Goal: Task Accomplishment & Management: Manage account settings

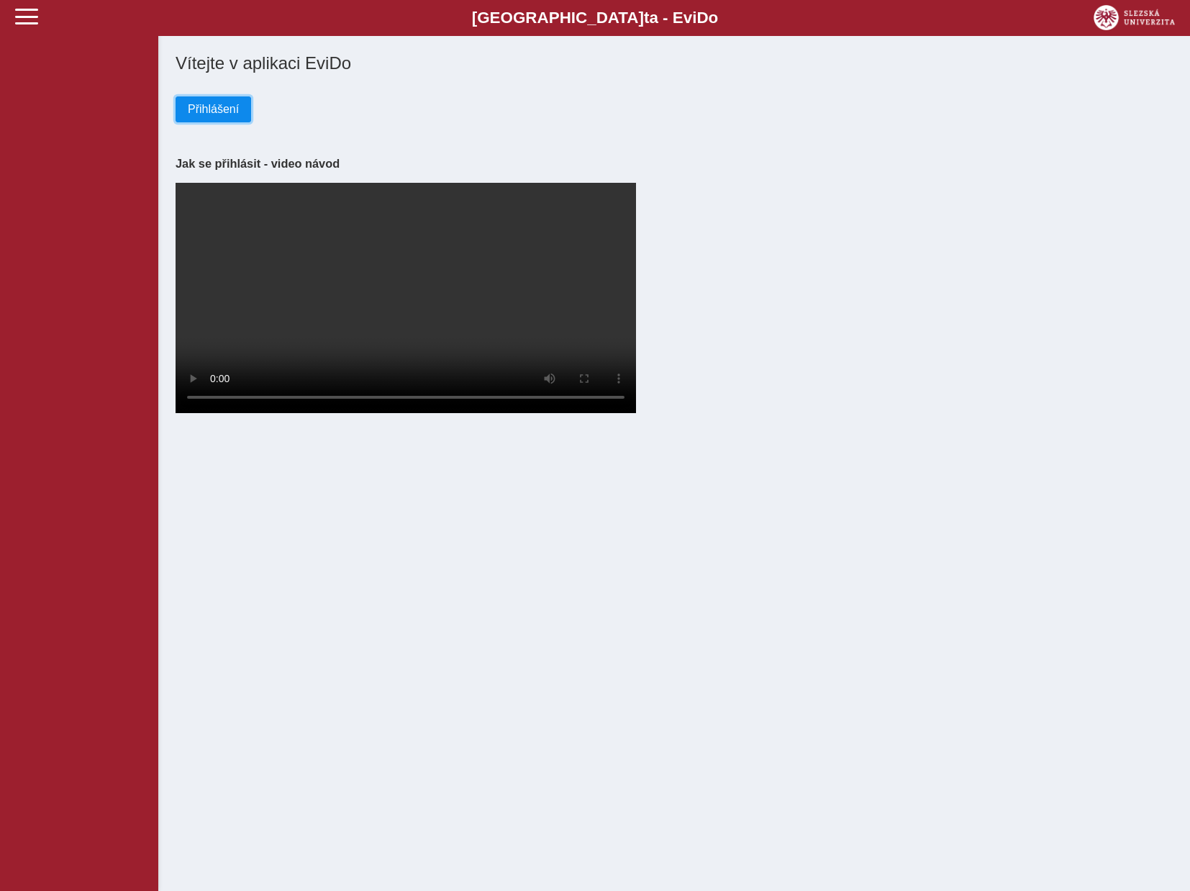
click at [199, 111] on span "Přihlášení" at bounding box center [213, 109] width 51 height 13
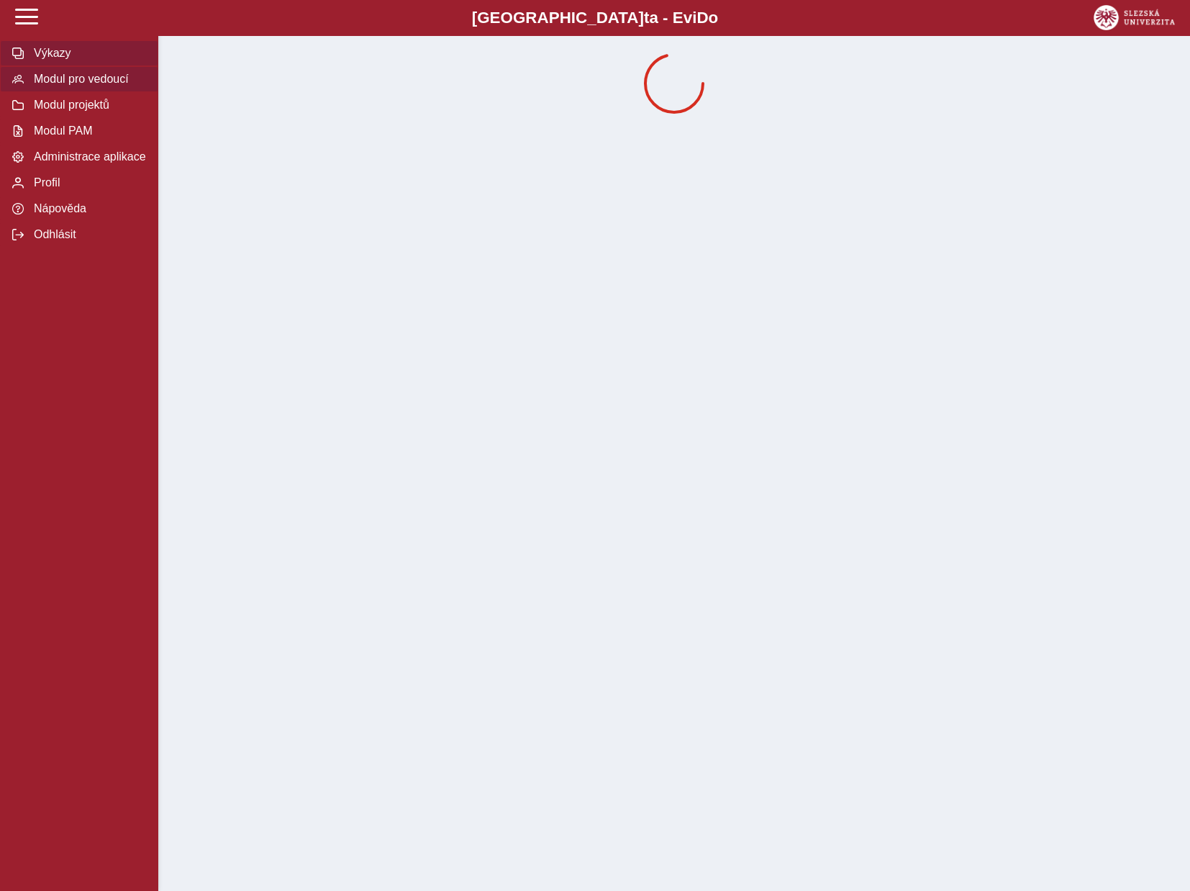
click at [65, 86] on span "Modul pro vedoucí" at bounding box center [88, 79] width 117 height 13
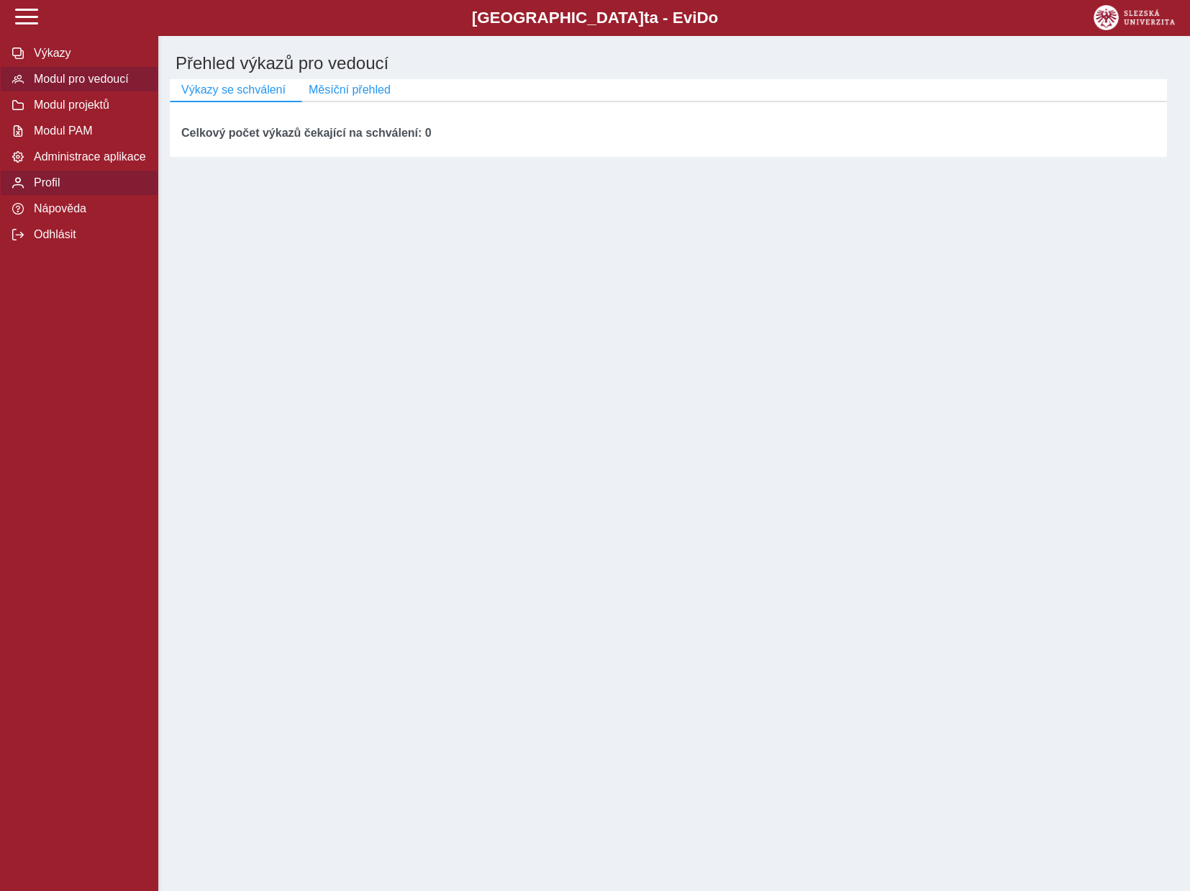
click at [60, 189] on span "Profil" at bounding box center [88, 182] width 117 height 13
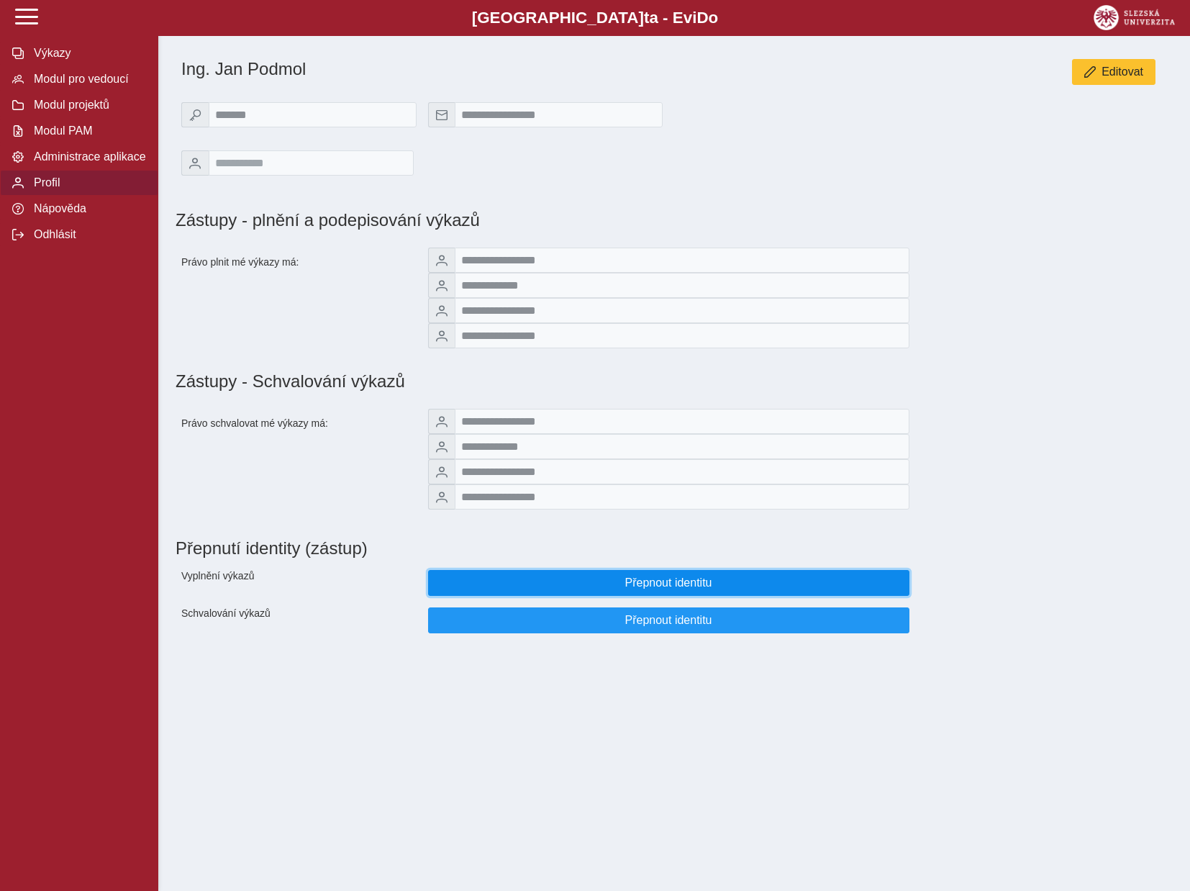
click at [663, 589] on span "Přepnout identitu" at bounding box center [668, 582] width 457 height 13
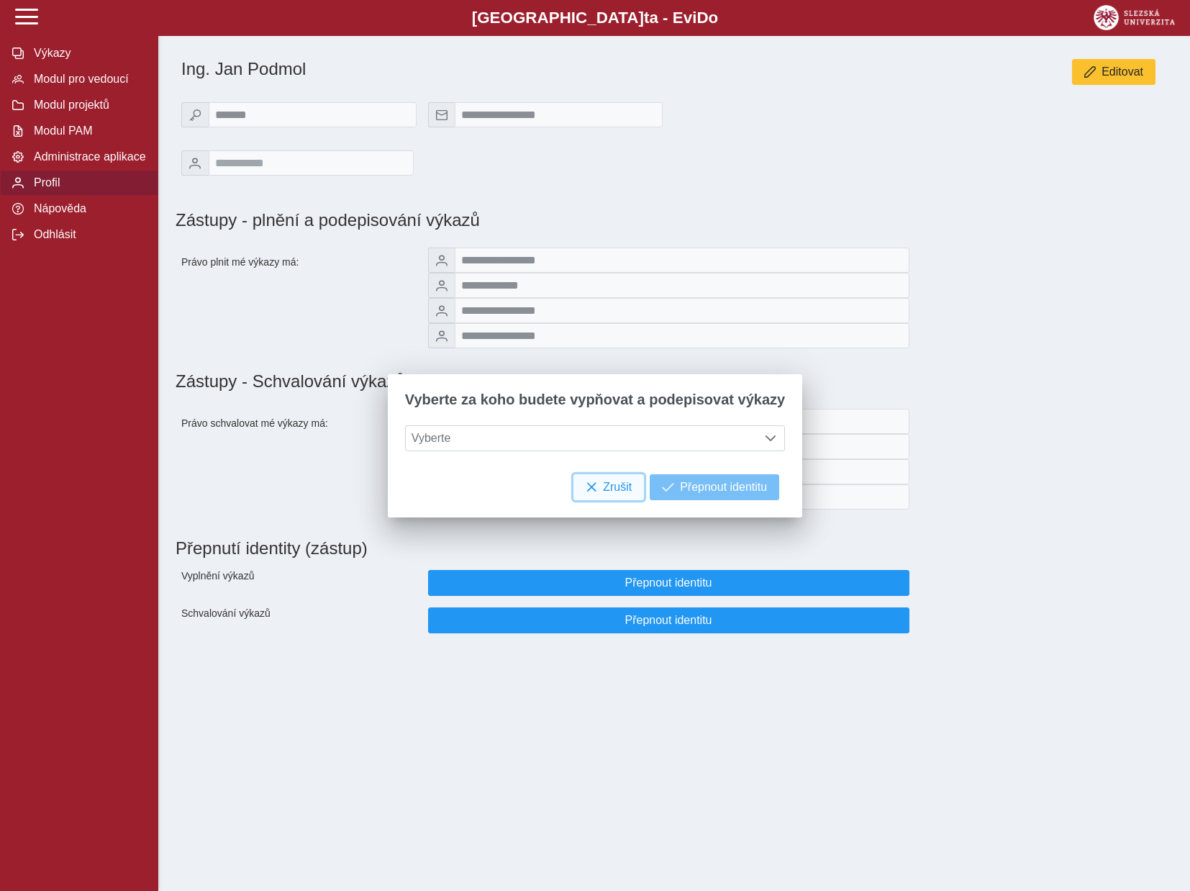
click at [593, 494] on button "Zrušit" at bounding box center [609, 487] width 71 height 26
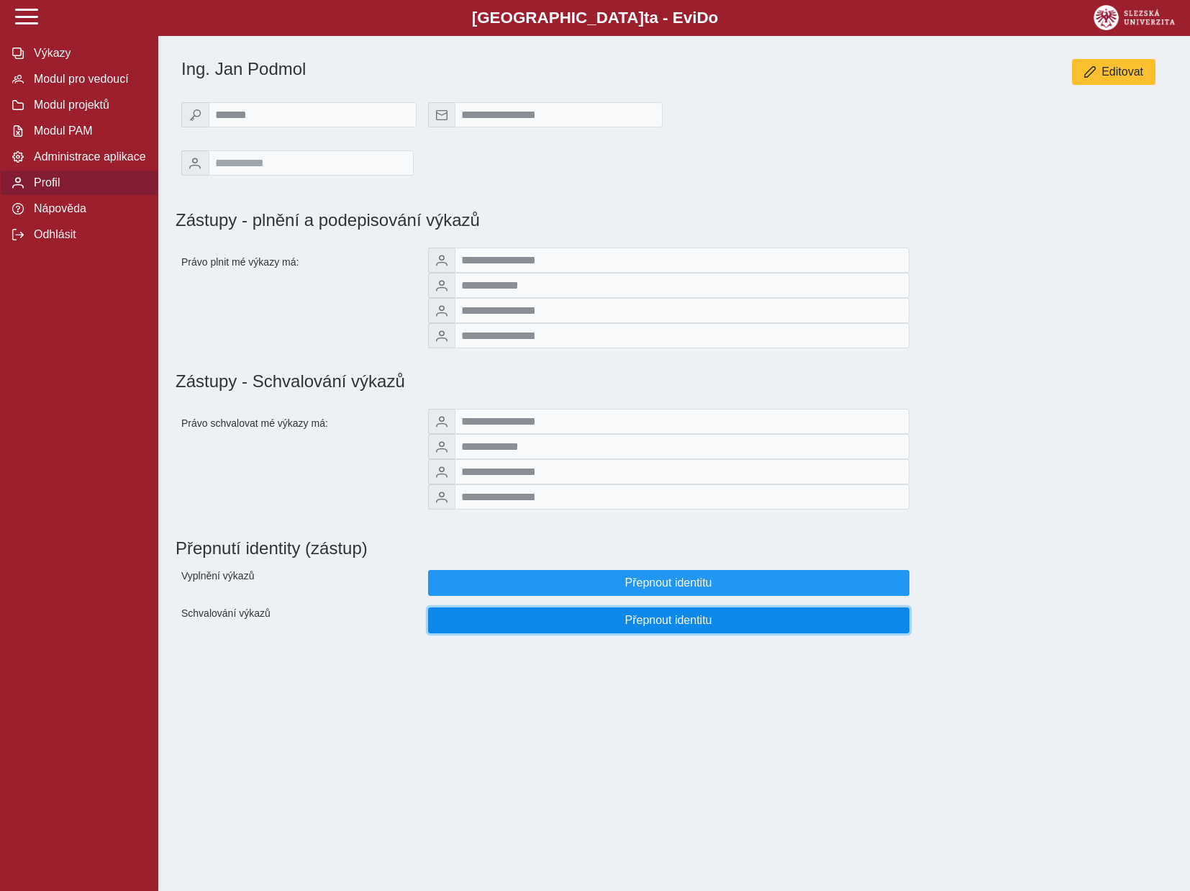
click at [654, 627] on span "Přepnout identitu" at bounding box center [668, 620] width 457 height 13
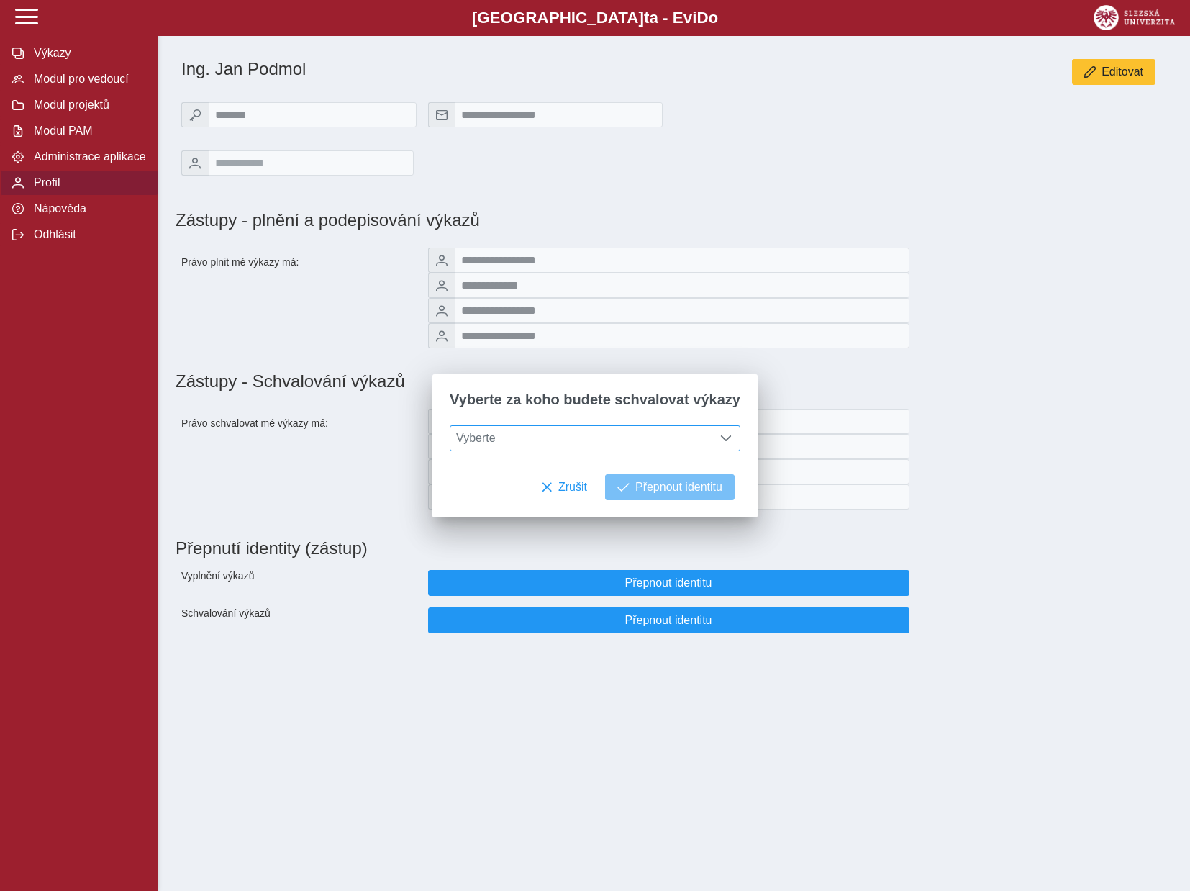
click at [571, 437] on span "Vyberte" at bounding box center [582, 438] width 262 height 24
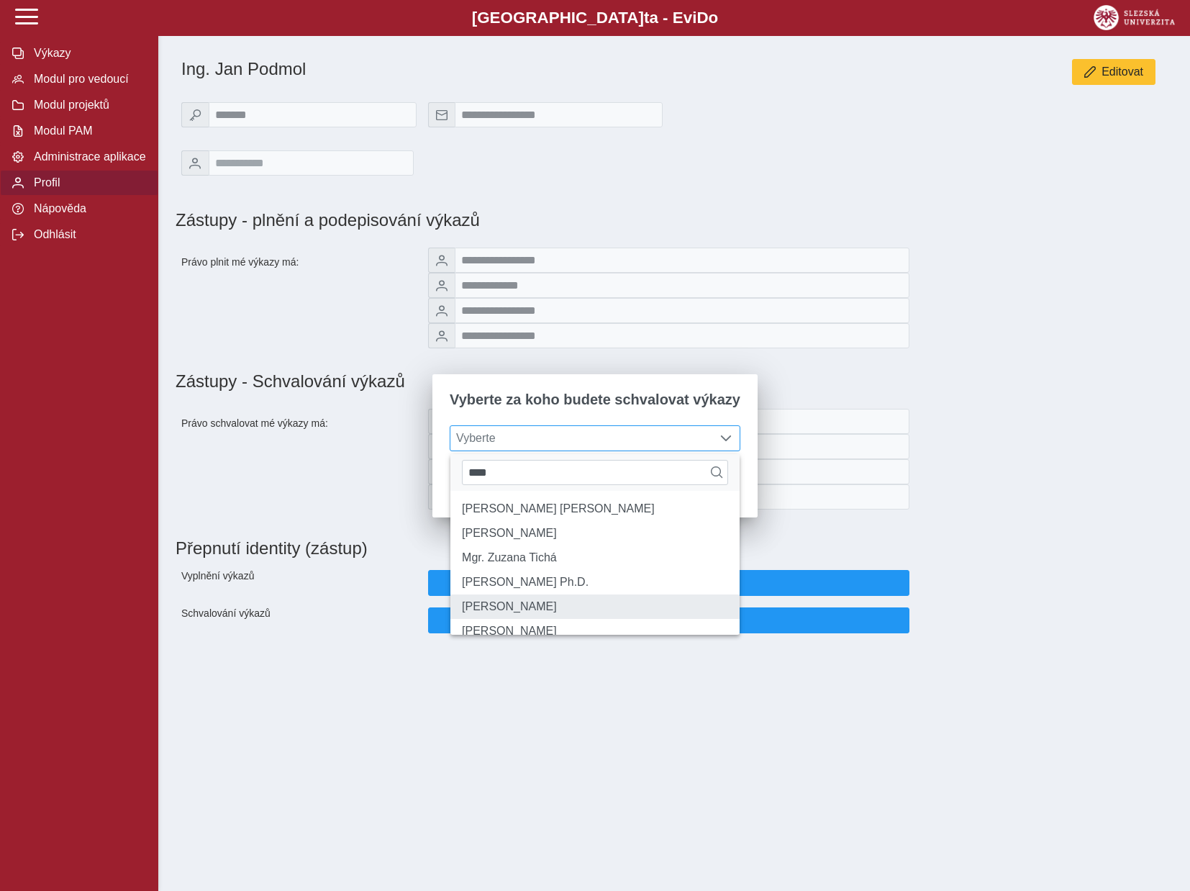
type input "****"
click at [535, 619] on li "Mgr. Martin Tichý" at bounding box center [595, 606] width 289 height 24
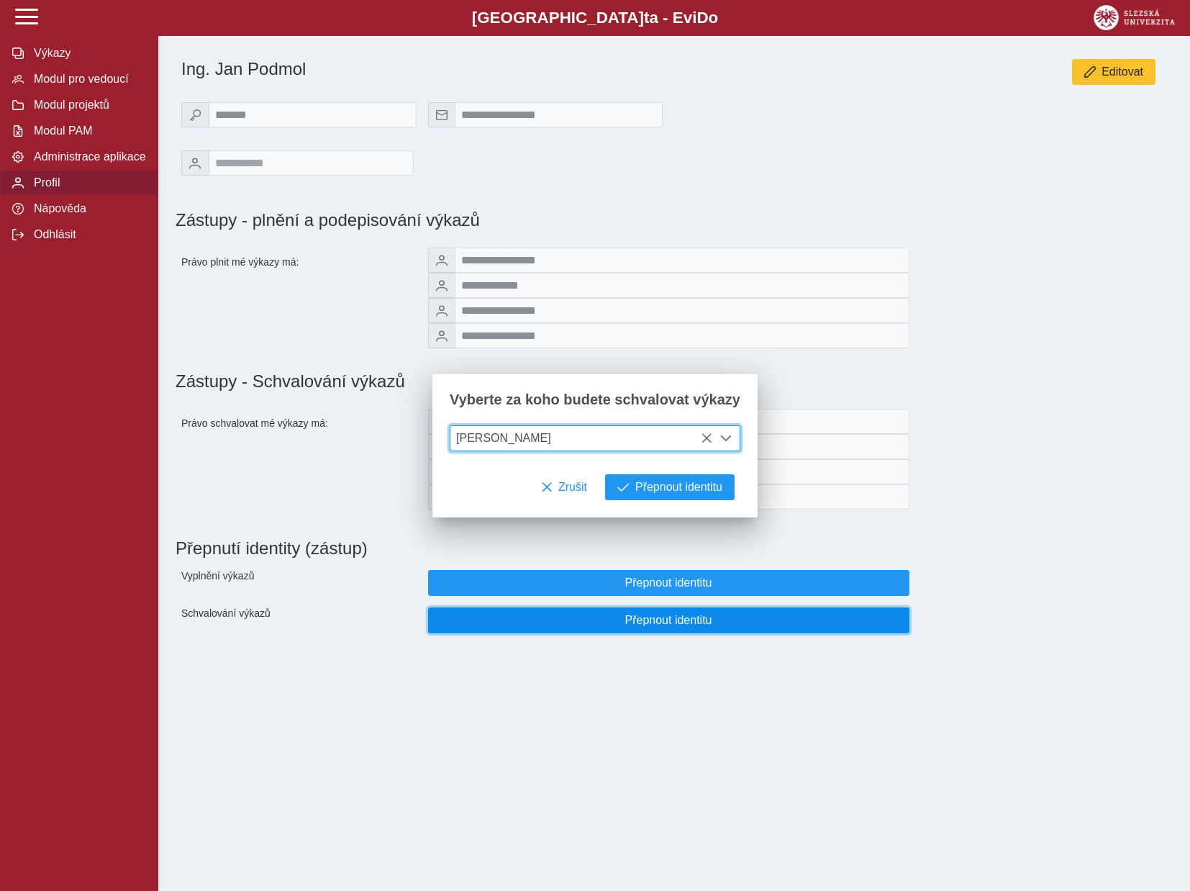
click at [651, 627] on span "Přepnout identitu" at bounding box center [668, 620] width 457 height 13
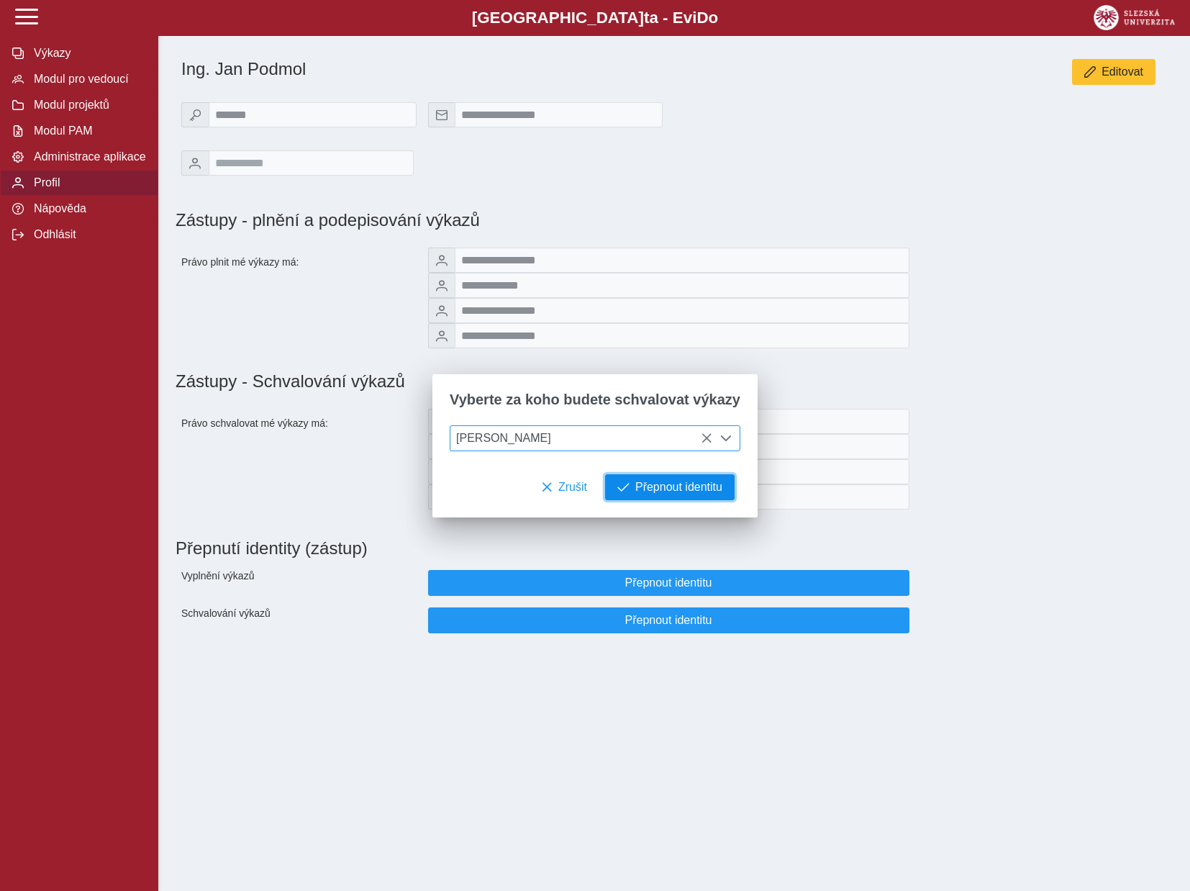
click at [666, 484] on span "Přepnout identitu" at bounding box center [678, 487] width 87 height 13
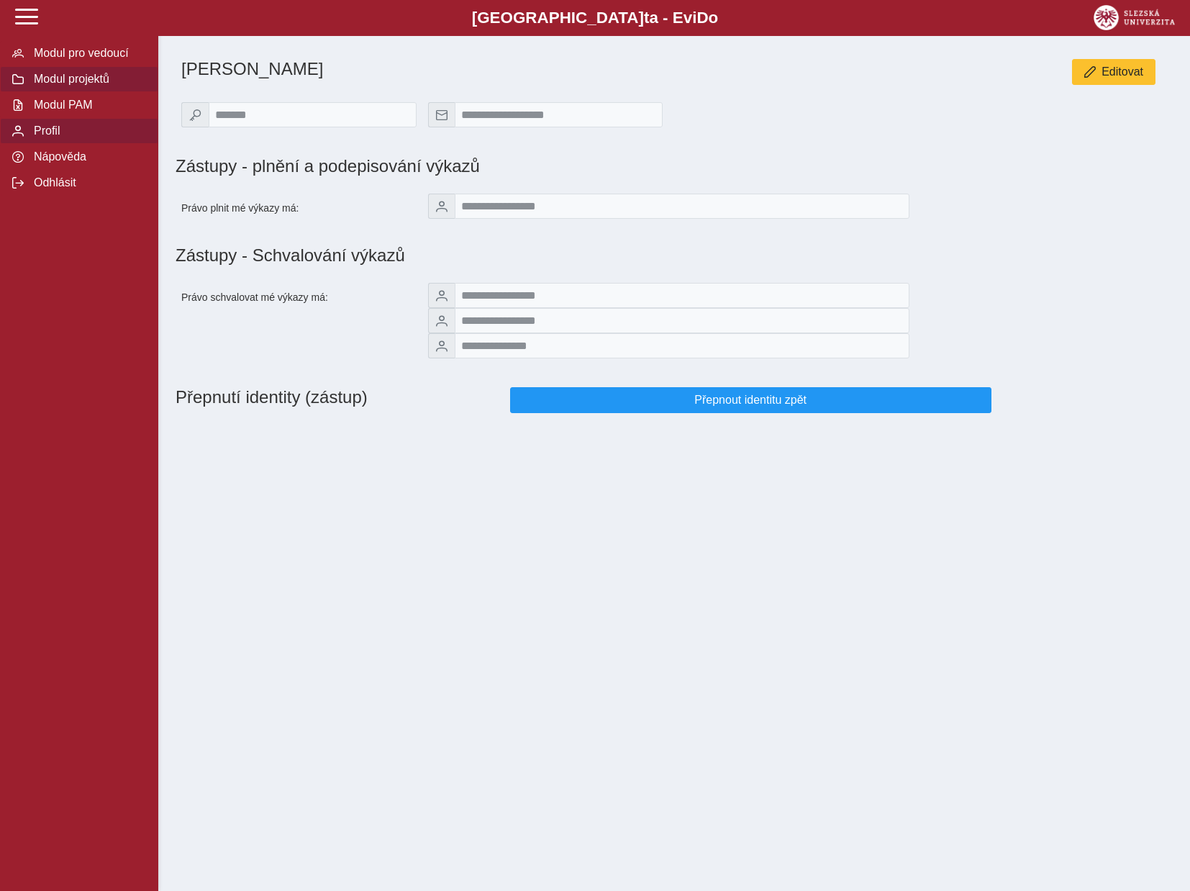
click at [91, 86] on span "Modul projektů" at bounding box center [88, 79] width 117 height 13
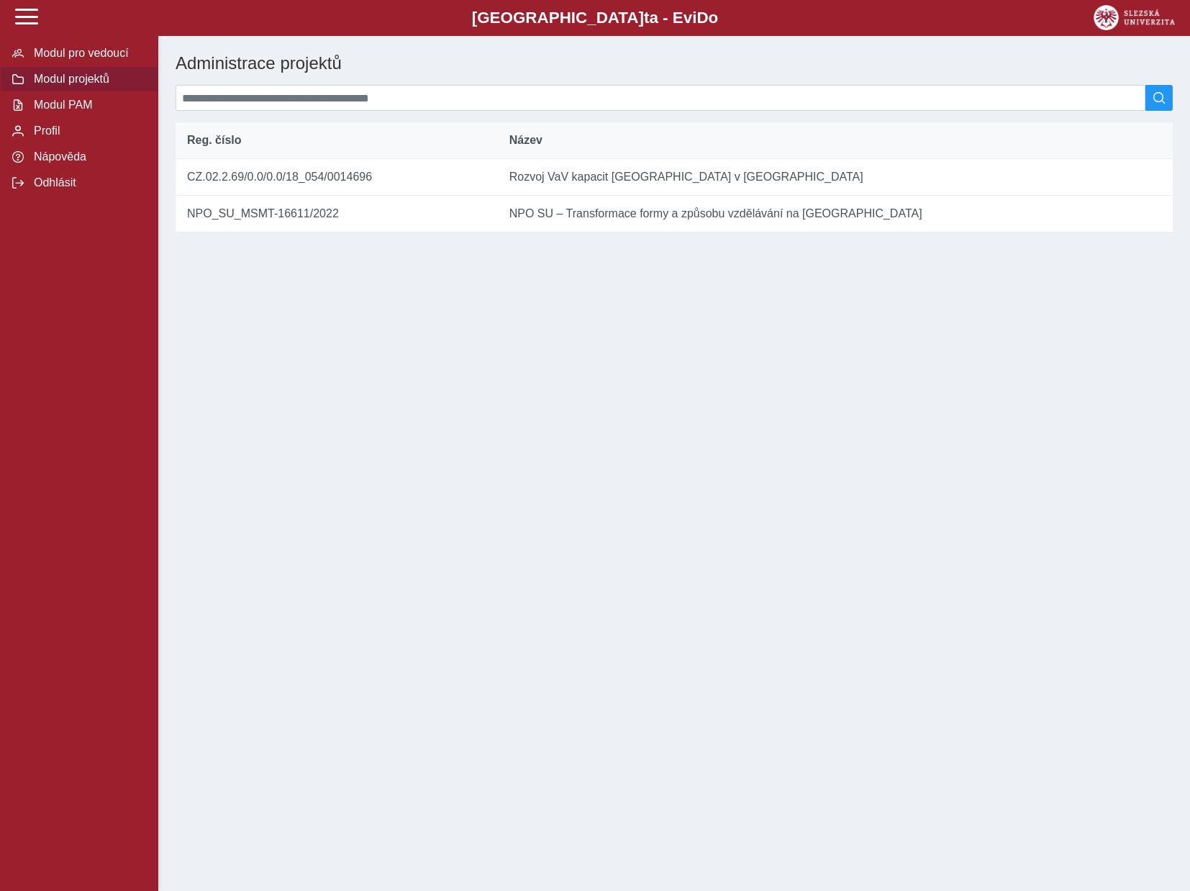
click at [78, 86] on span "Modul projektů" at bounding box center [88, 79] width 117 height 13
click at [80, 60] on span "Modul pro vedoucí" at bounding box center [88, 53] width 117 height 13
